Goal: Task Accomplishment & Management: Use online tool/utility

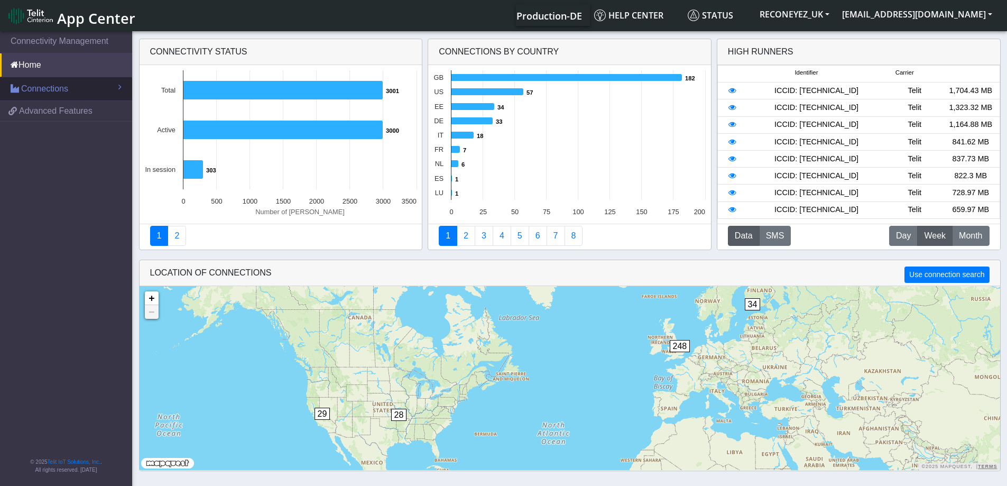
click at [56, 86] on span "Connections" at bounding box center [44, 88] width 47 height 13
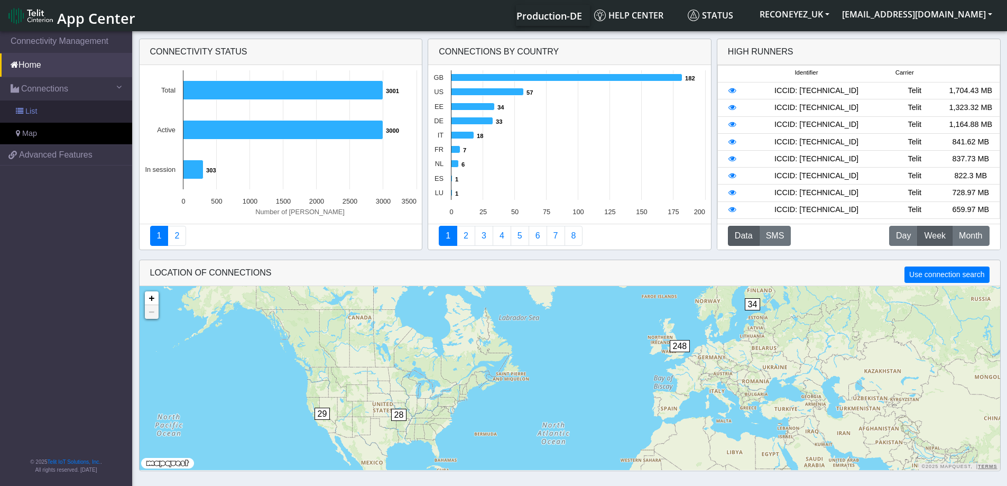
click at [49, 107] on link "List" at bounding box center [66, 111] width 132 height 22
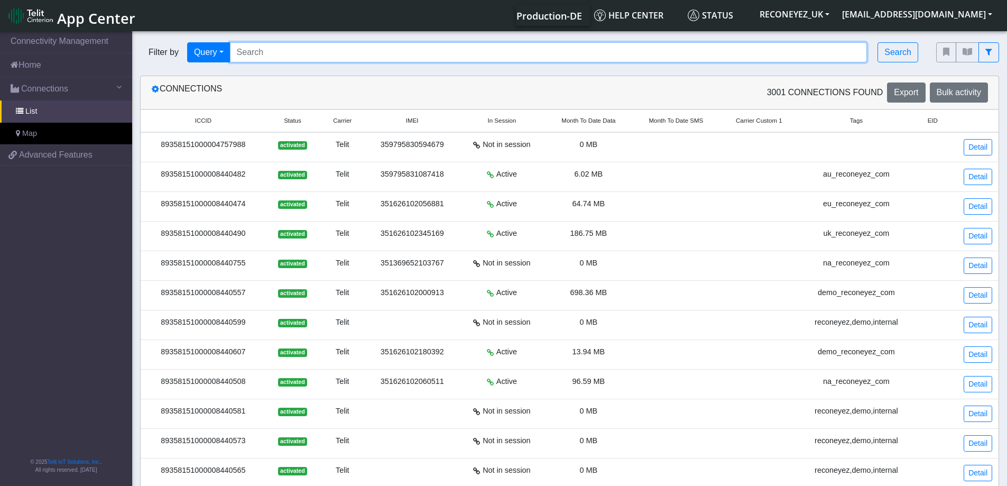
paste input "89358151000008422274"
type input "89358151000008422274"
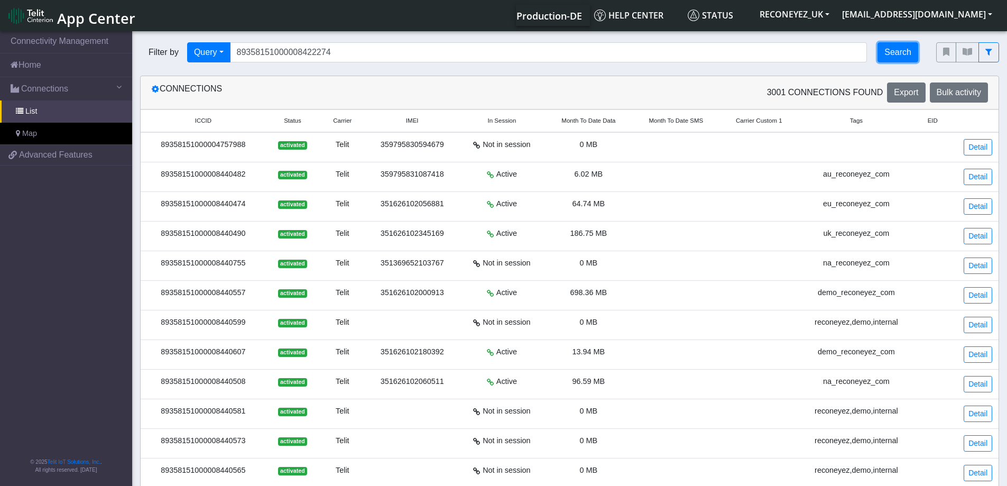
click at [895, 52] on button "Search" at bounding box center [897, 52] width 41 height 20
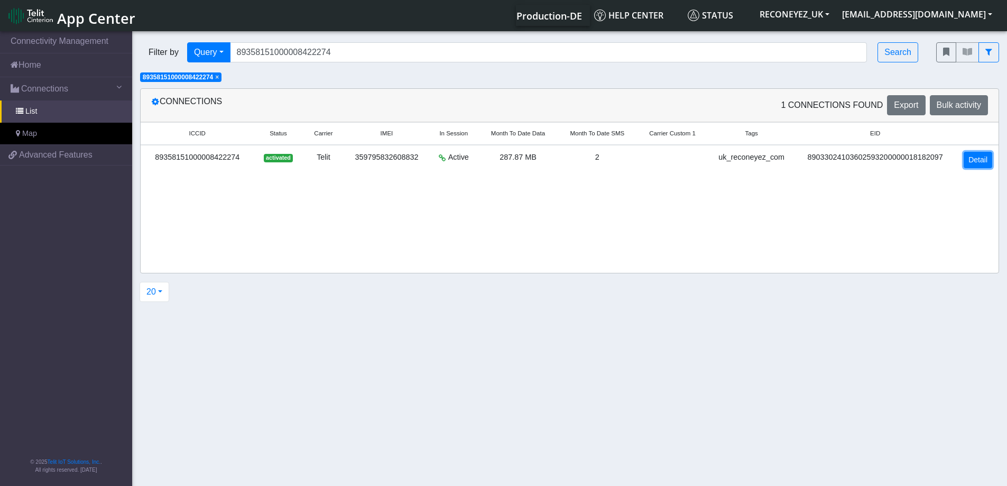
click at [977, 156] on link "Detail" at bounding box center [977, 160] width 29 height 16
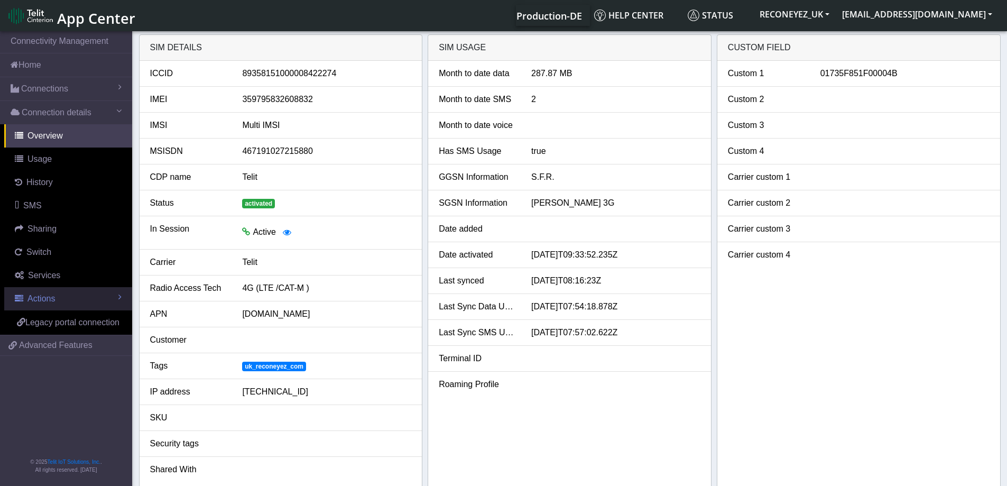
click at [49, 302] on span "Actions" at bounding box center [40, 298] width 27 height 9
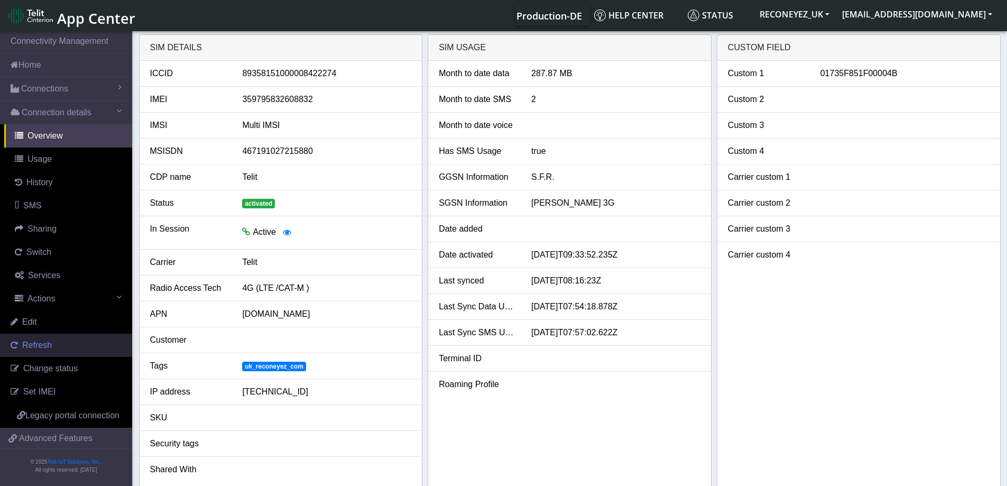
click at [37, 343] on span "Refresh" at bounding box center [37, 344] width 30 height 9
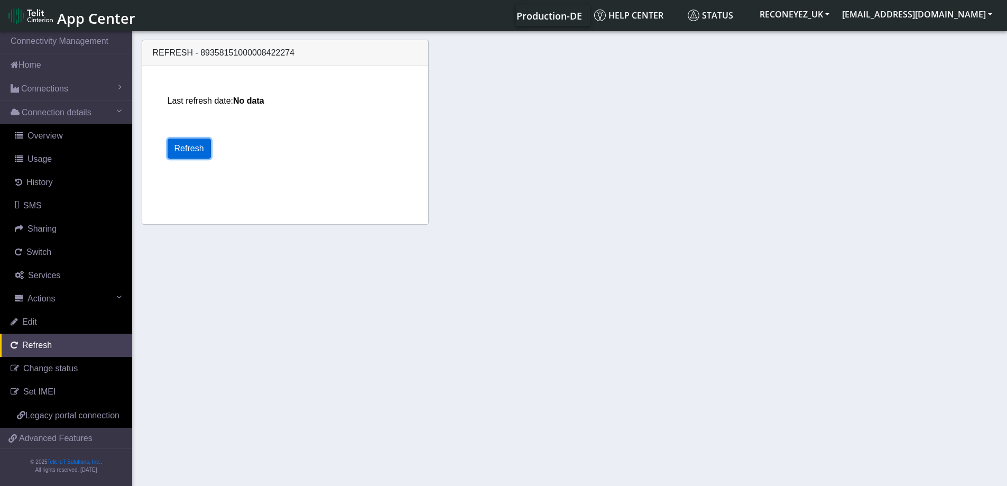
click at [195, 141] on button "Refresh" at bounding box center [189, 148] width 43 height 20
